Goal: Information Seeking & Learning: Check status

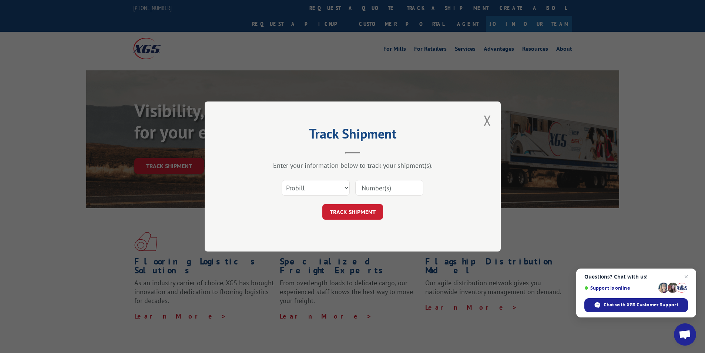
click at [346, 187] on select "Select category... Probill BOL PO" at bounding box center [316, 188] width 68 height 16
select select "bol"
click at [282, 180] on select "Select category... Probill BOL PO" at bounding box center [316, 188] width 68 height 16
click at [402, 187] on input at bounding box center [389, 188] width 68 height 16
type input "4086574"
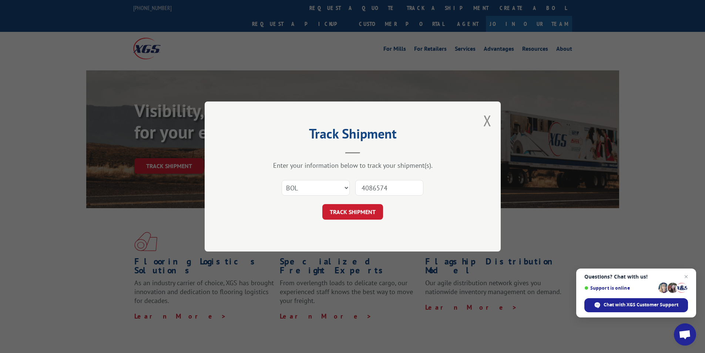
click button "TRACK SHIPMENT" at bounding box center [352, 212] width 61 height 16
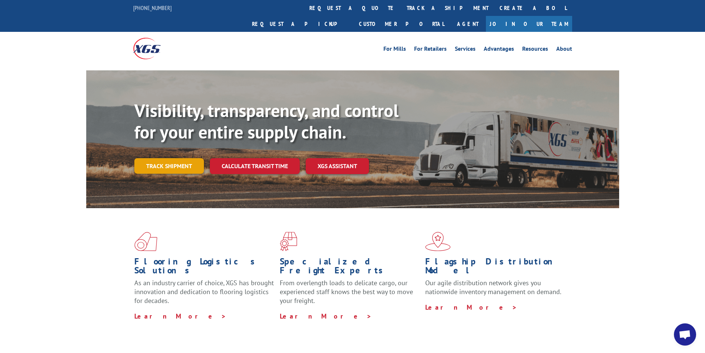
click at [175, 158] on link "Track shipment" at bounding box center [169, 166] width 70 height 16
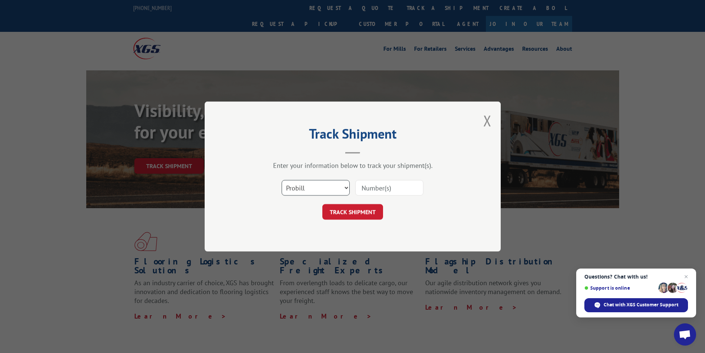
click at [311, 194] on select "Select category... Probill BOL PO" at bounding box center [316, 188] width 68 height 16
select select "bol"
click at [282, 180] on select "Select category... Probill BOL PO" at bounding box center [316, 188] width 68 height 16
click at [384, 185] on input at bounding box center [389, 188] width 68 height 16
type input "912562"
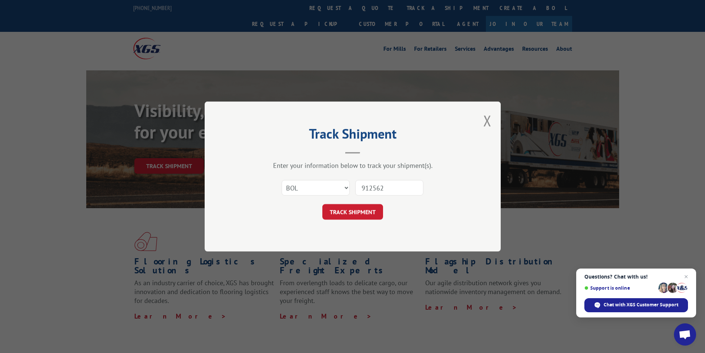
click button "TRACK SHIPMENT" at bounding box center [352, 212] width 61 height 16
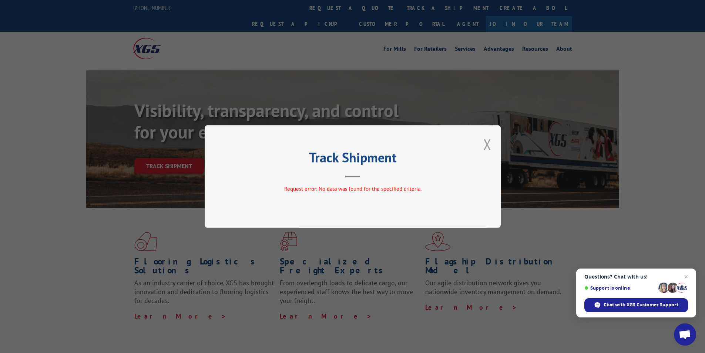
click at [485, 144] on button "Close modal" at bounding box center [487, 144] width 8 height 20
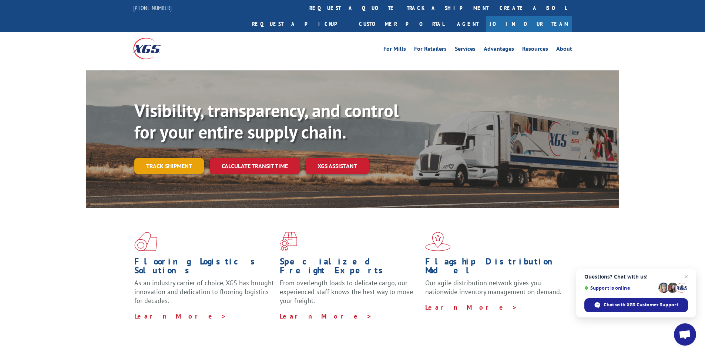
click at [185, 158] on link "Track shipment" at bounding box center [169, 166] width 70 height 16
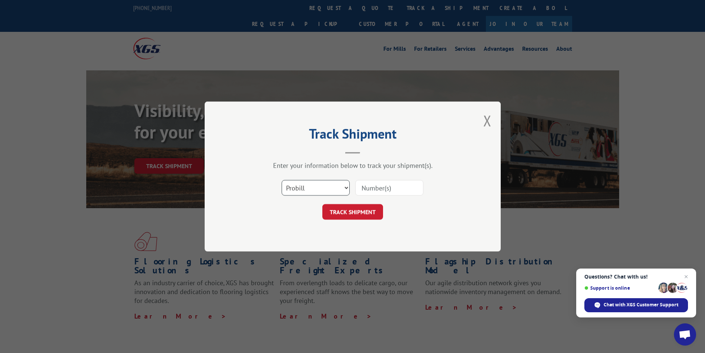
click at [318, 190] on select "Select category... Probill BOL PO" at bounding box center [316, 188] width 68 height 16
click at [369, 185] on input at bounding box center [389, 188] width 68 height 16
type input "912562"
click button "TRACK SHIPMENT" at bounding box center [352, 212] width 61 height 16
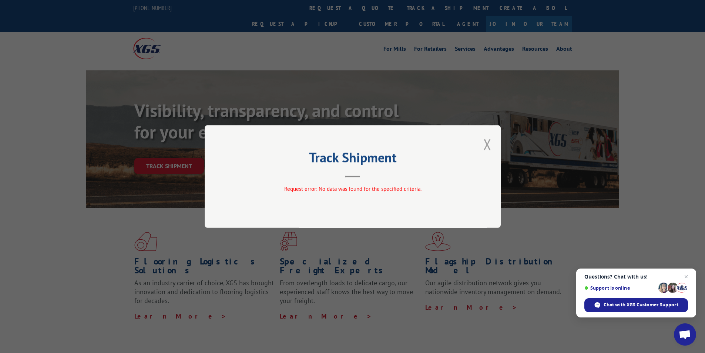
click at [490, 141] on button "Close modal" at bounding box center [487, 144] width 8 height 20
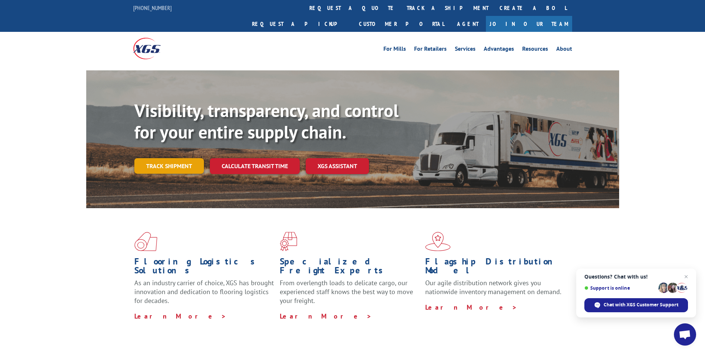
click at [182, 158] on link "Track shipment" at bounding box center [169, 166] width 70 height 16
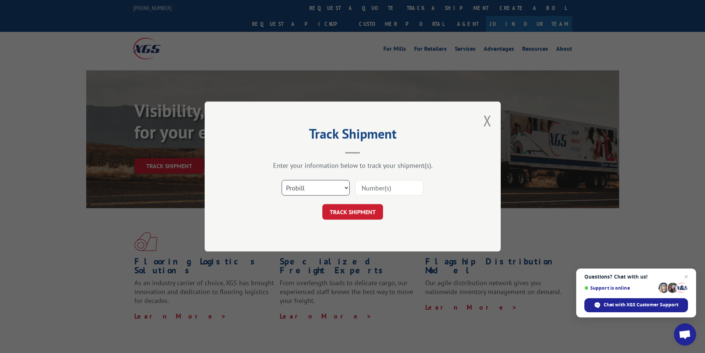
click at [328, 190] on select "Select category... Probill BOL PO" at bounding box center [316, 188] width 68 height 16
select select "po"
click at [282, 180] on select "Select category... Probill BOL PO" at bounding box center [316, 188] width 68 height 16
click at [366, 185] on input at bounding box center [389, 188] width 68 height 16
type input "912562"
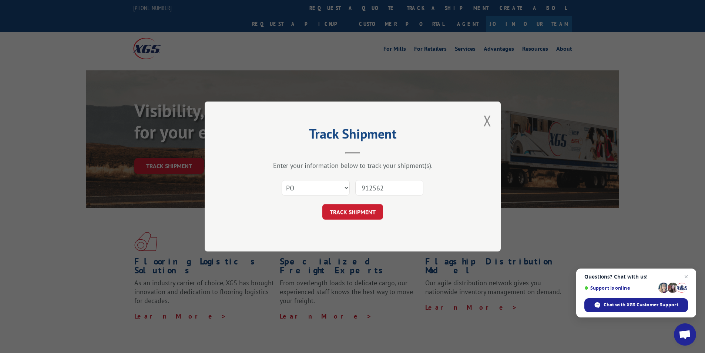
click button "TRACK SHIPMENT" at bounding box center [352, 212] width 61 height 16
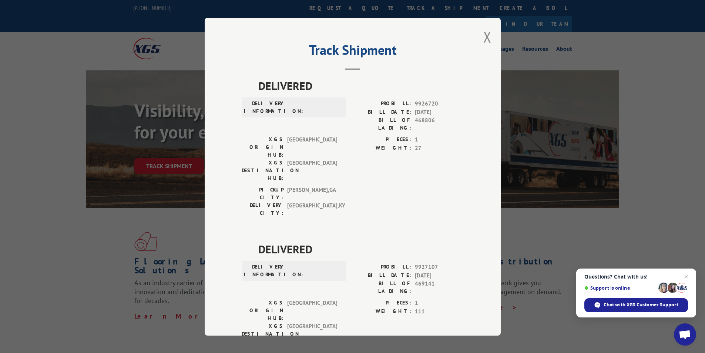
click at [479, 44] on div "Track Shipment DELIVERED DELIVERY INFORMATION: PROBILL: 9926720 BILL DATE: [DAT…" at bounding box center [353, 177] width 296 height 318
click at [483, 40] on button "Close modal" at bounding box center [487, 37] width 8 height 20
